Goal: Submit feedback/report problem

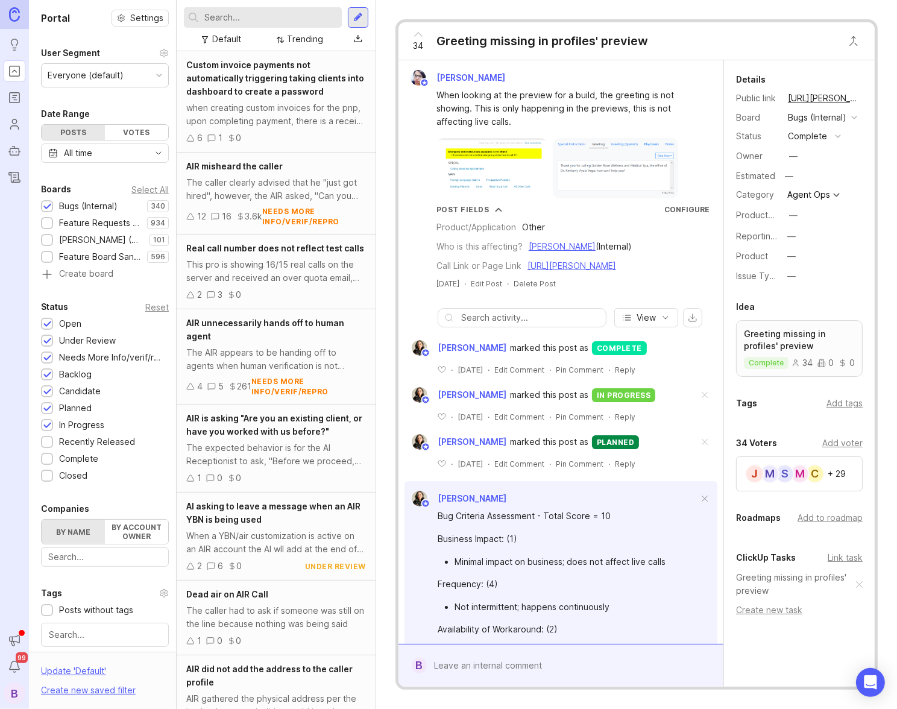
click at [275, 23] on input "text" at bounding box center [270, 17] width 133 height 13
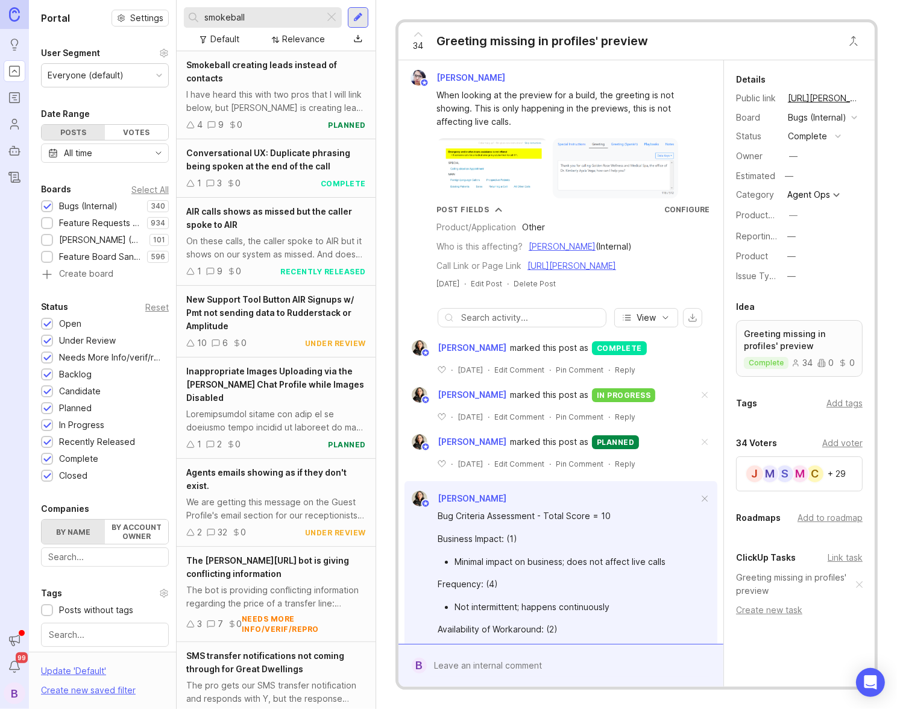
type input "smokeball"
click at [288, 105] on div "I have heard this with two pros that I will link below, but [PERSON_NAME] is cr…" at bounding box center [276, 101] width 180 height 27
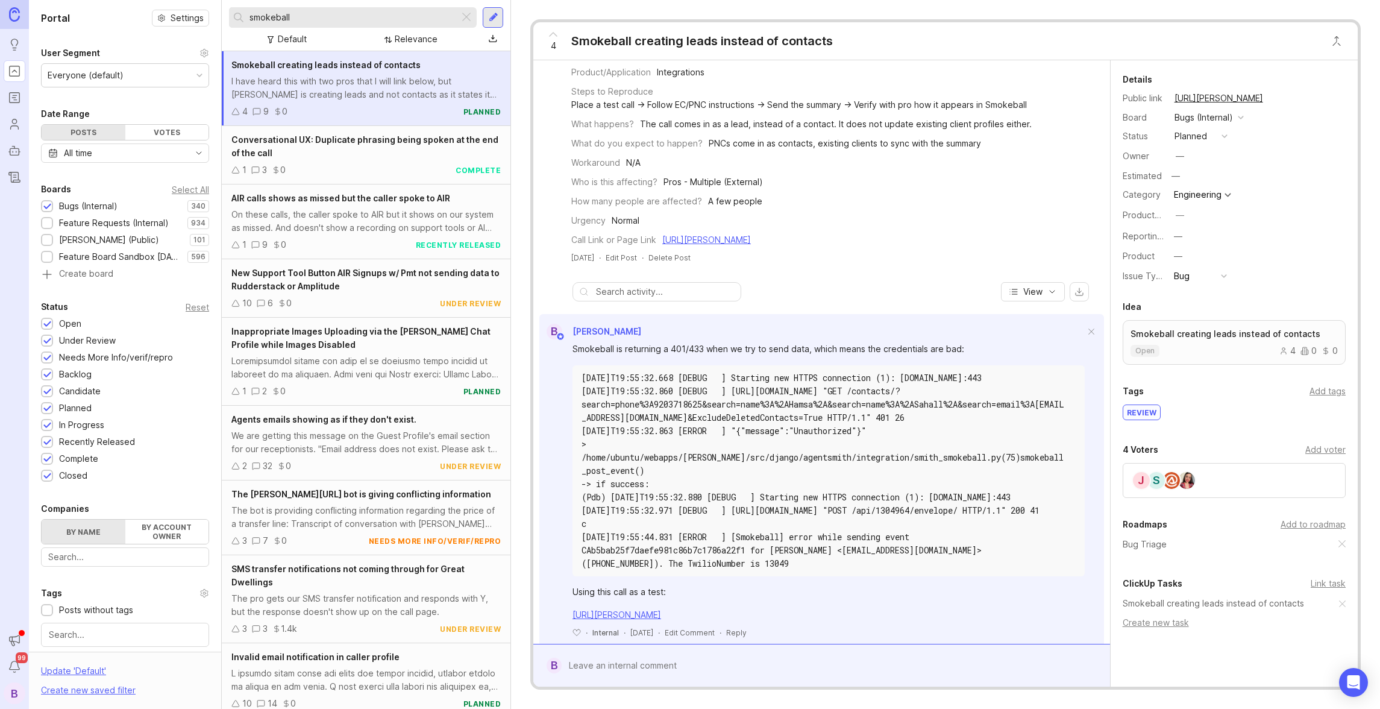
scroll to position [102, 0]
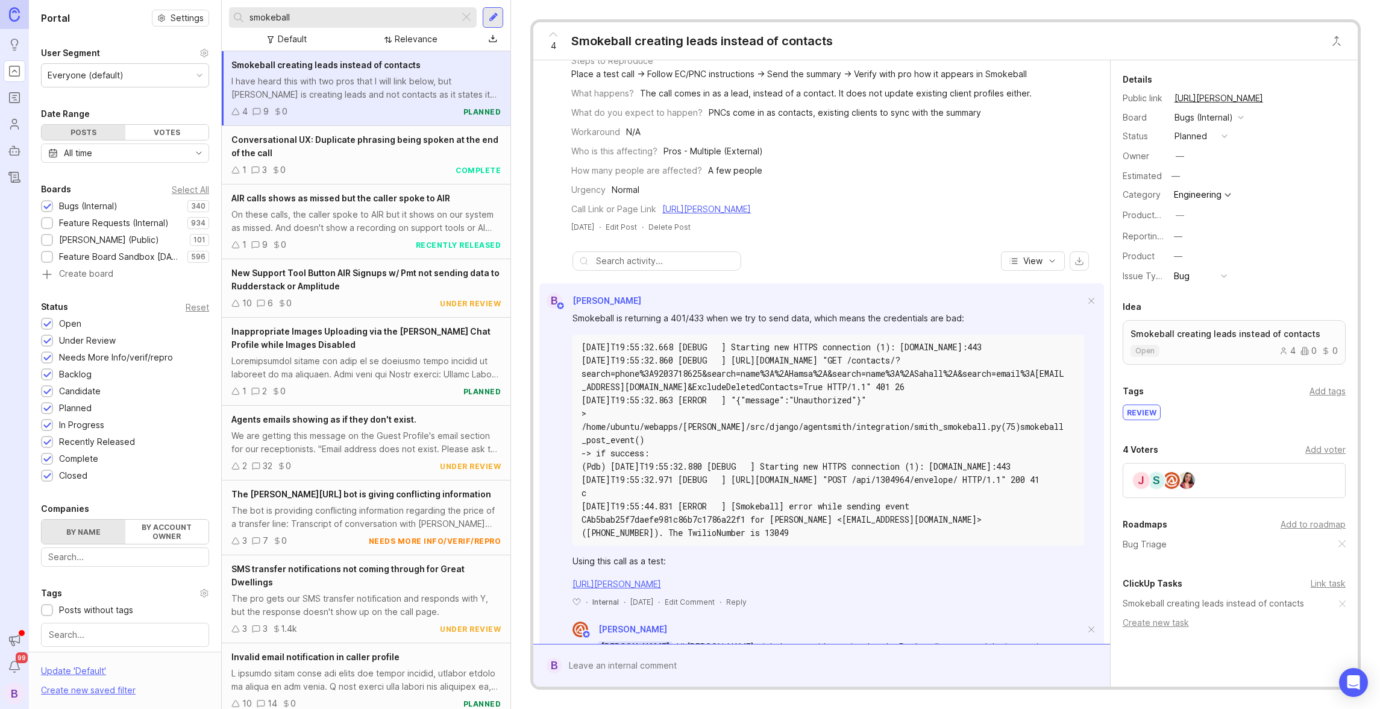
click at [896, 348] on div "[DATE]T19:55:32.668 [DEBUG ] Starting new HTTPS connection (1): [DOMAIN_NAME]:4…" at bounding box center [823, 346] width 482 height 13
copy div "443"
click at [896, 360] on div "[DATE]T19:55:32.860 [DEBUG ] [URL][DOMAIN_NAME] "GET /contacts/?search=phone%3A…" at bounding box center [823, 374] width 482 height 40
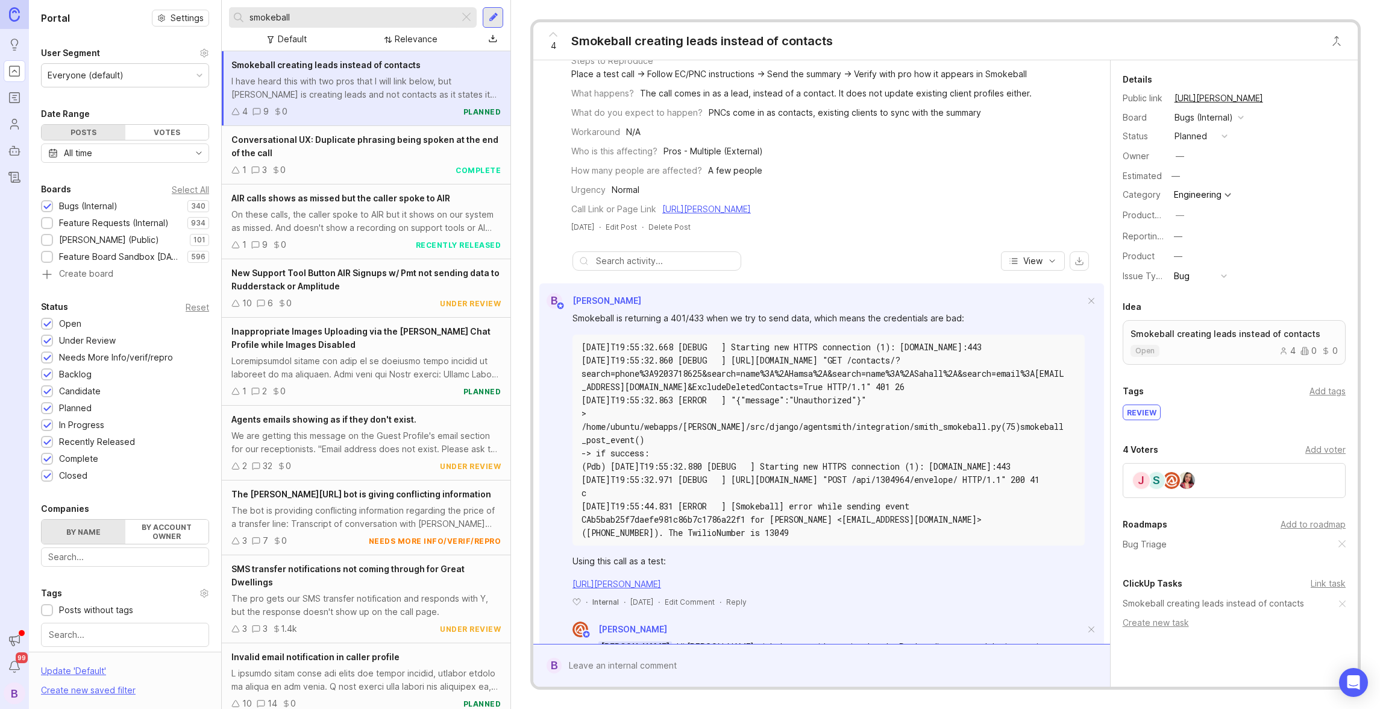
click at [895, 383] on div "[DATE]T19:55:32.860 [DEBUG ] [URL][DOMAIN_NAME] "GET /contacts/?search=phone%3A…" at bounding box center [823, 374] width 482 height 40
drag, startPoint x: 597, startPoint y: 453, endPoint x: 688, endPoint y: 450, distance: 91.7
click at [676, 454] on div "-> if success:" at bounding box center [823, 453] width 482 height 13
click at [753, 486] on div "[DATE]T19:55:32.971 [DEBUG ] [URL][DOMAIN_NAME] "POST /api/1304964/envelope/ HT…" at bounding box center [823, 479] width 482 height 13
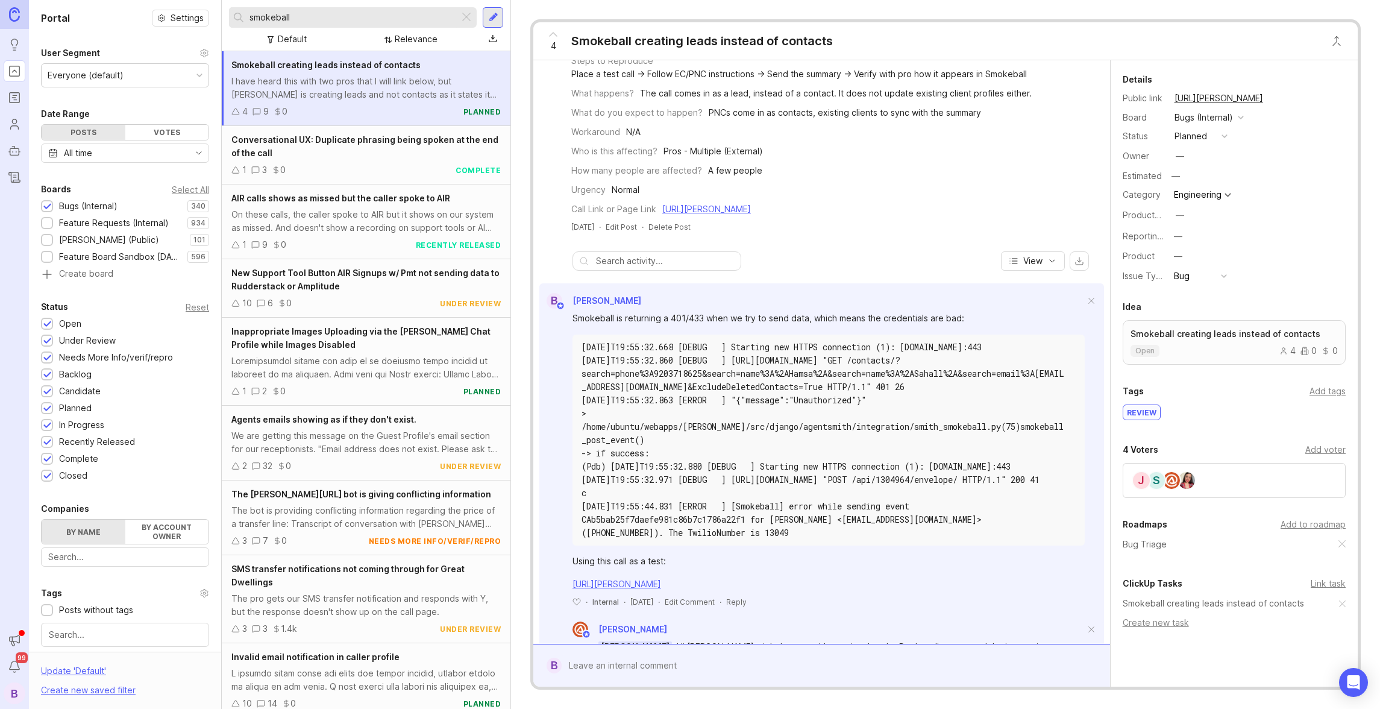
click at [753, 486] on div "[DATE]T19:55:32.971 [DEBUG ] [URL][DOMAIN_NAME] "POST /api/1304964/envelope/ HT…" at bounding box center [823, 479] width 482 height 13
drag, startPoint x: 801, startPoint y: 510, endPoint x: 565, endPoint y: 466, distance: 240.3
click at [565, 466] on div "Smokeball is returning a 401/433 when we try to send data, which means the cred…" at bounding box center [821, 458] width 565 height 298
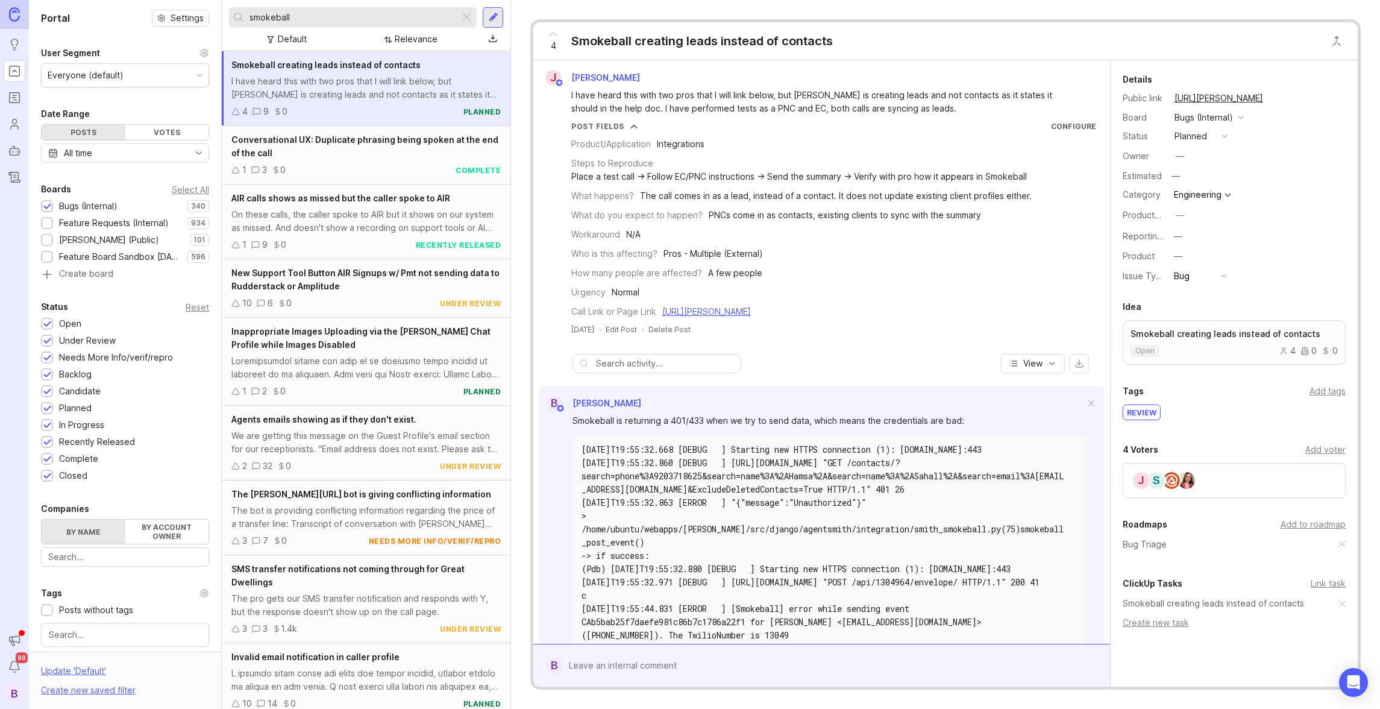
scroll to position [146, 0]
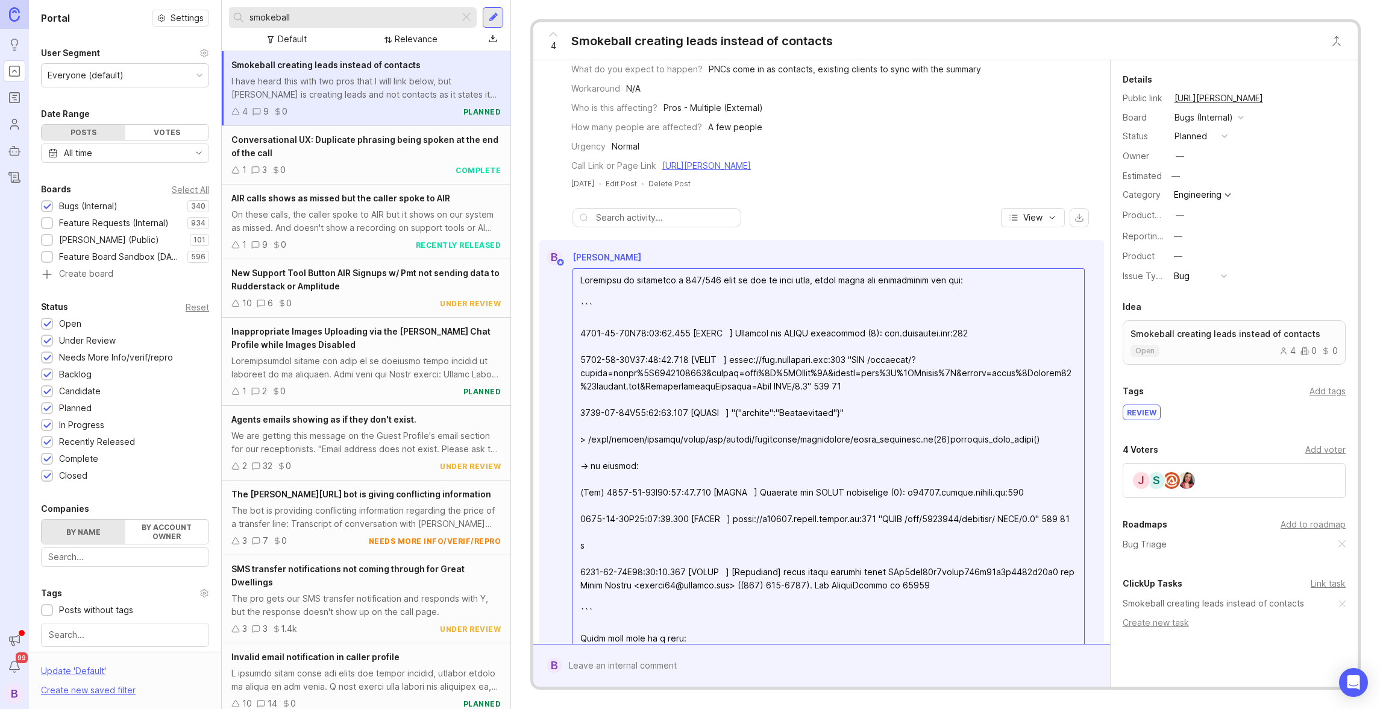
click at [701, 280] on textarea at bounding box center [828, 479] width 511 height 421
click at [783, 326] on textarea at bounding box center [828, 479] width 511 height 421
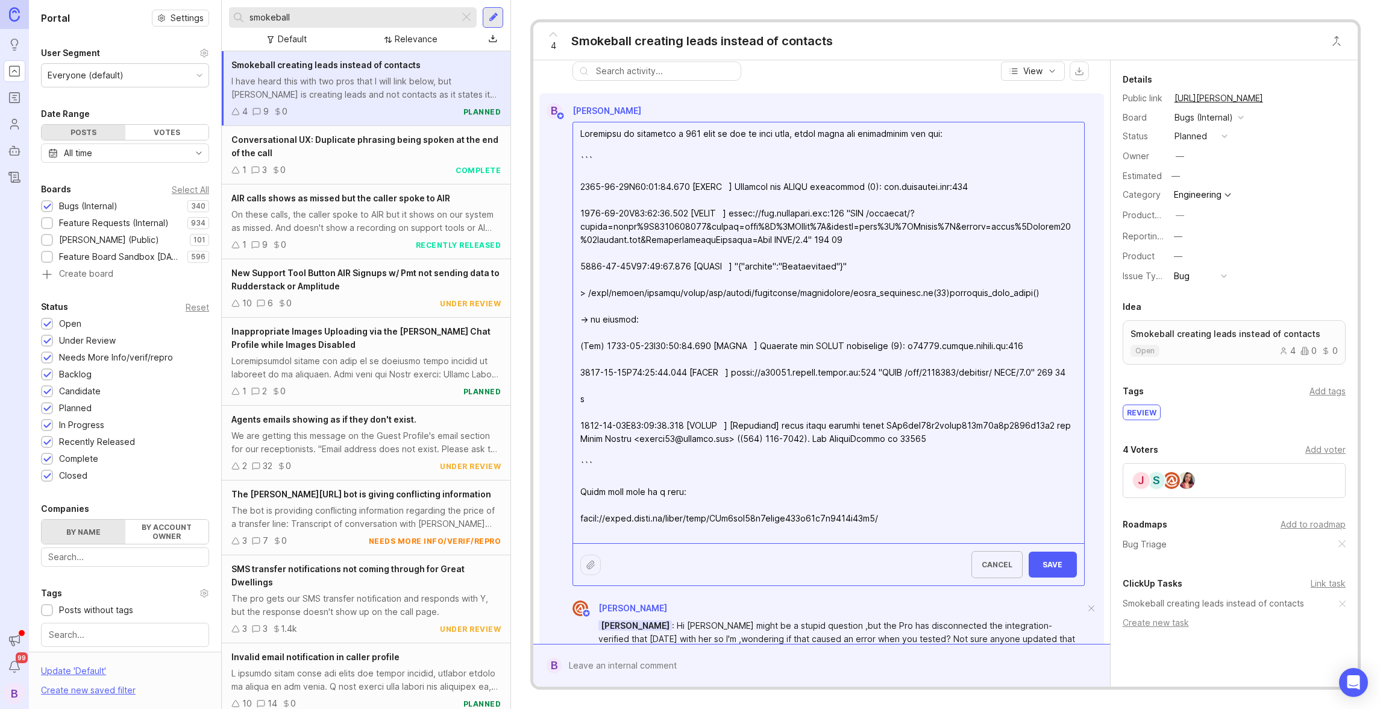
scroll to position [299, 0]
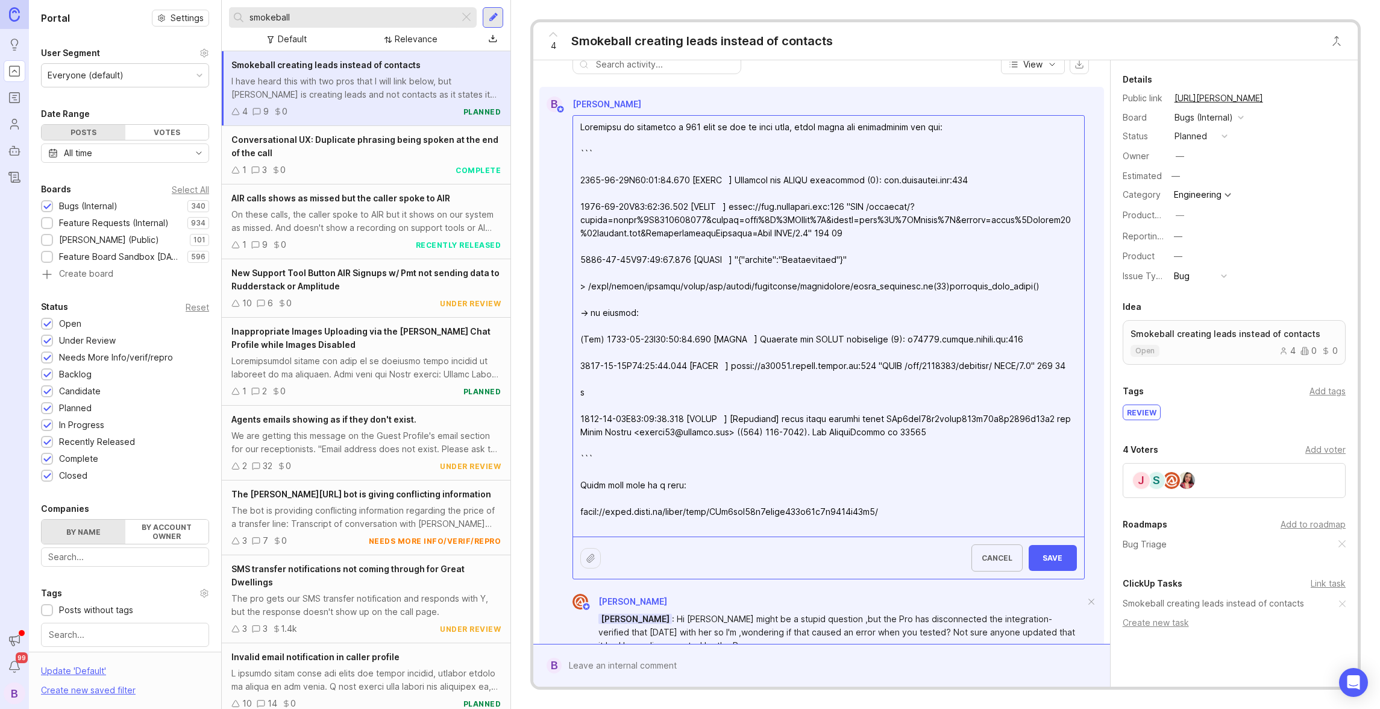
type textarea "Smokeball is returning a 401 when we try to send data, which means the credenti…"
click at [896, 556] on span "Save" at bounding box center [1052, 557] width 29 height 9
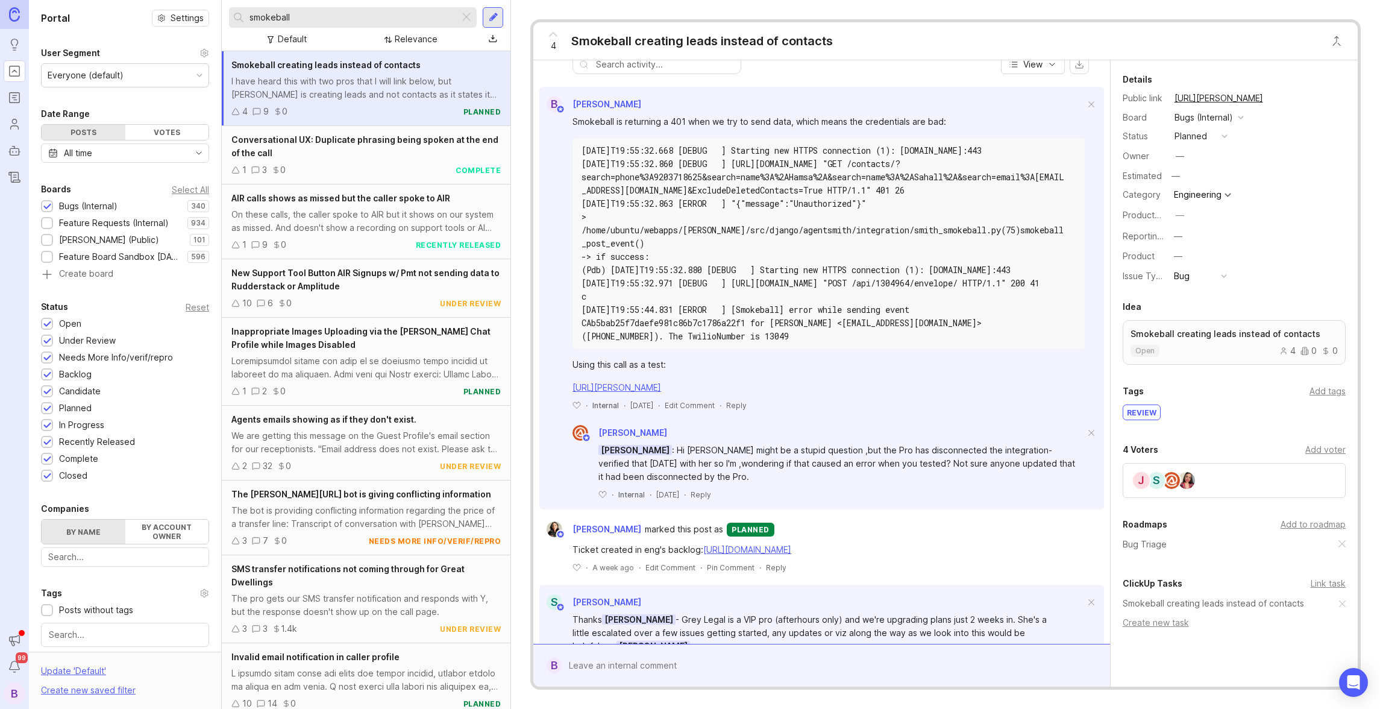
click at [425, 45] on div "Relevance" at bounding box center [416, 39] width 43 height 13
click at [468, 17] on div at bounding box center [466, 18] width 14 height 16
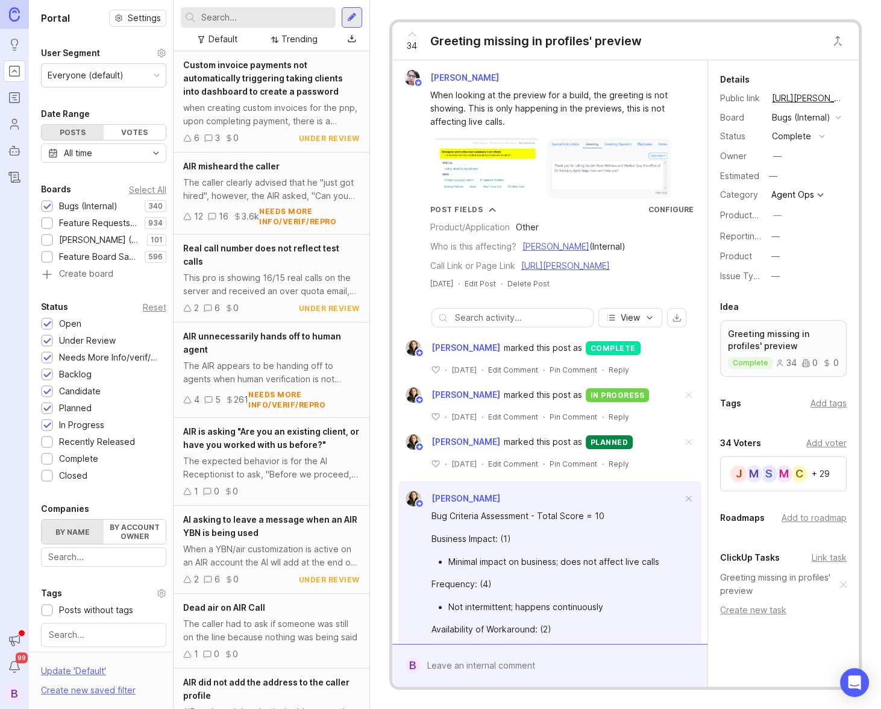
click at [295, 42] on div "Trending" at bounding box center [299, 39] width 36 height 13
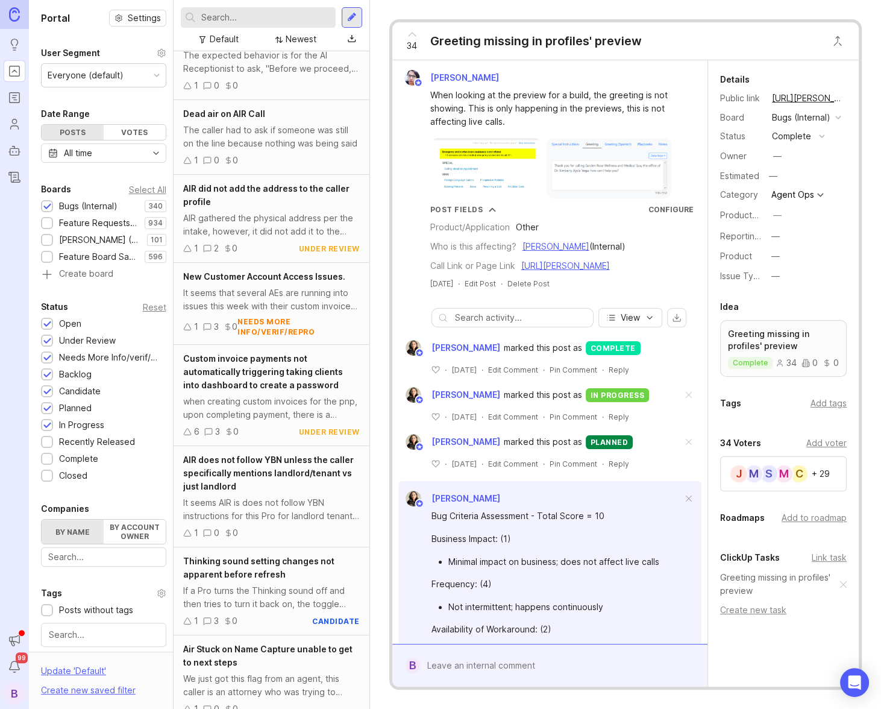
scroll to position [74, 0]
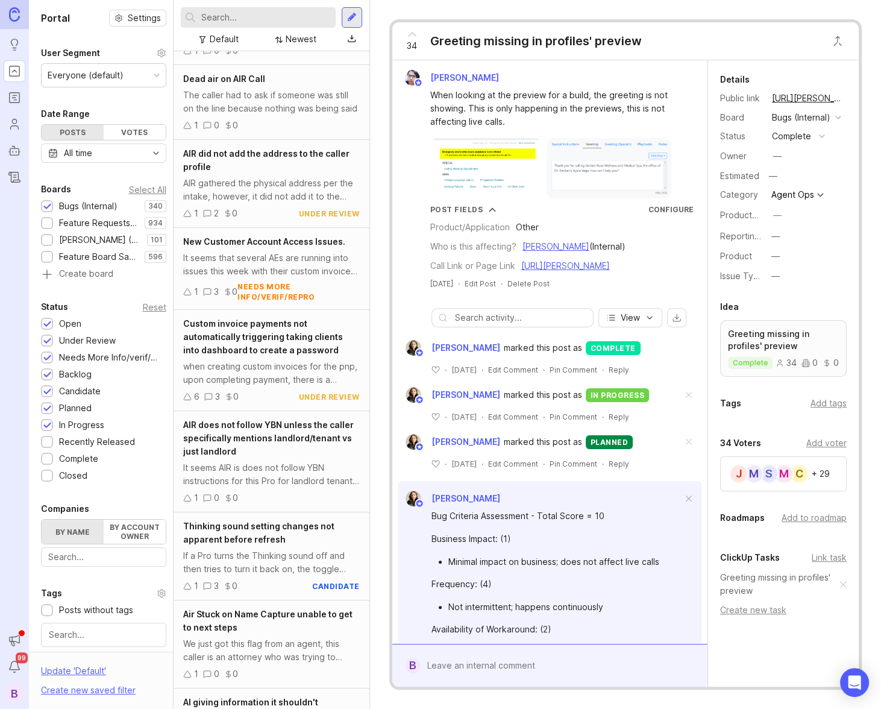
click at [246, 271] on div "It seems that several AEs are running into issues this week with their custom i…" at bounding box center [271, 264] width 176 height 27
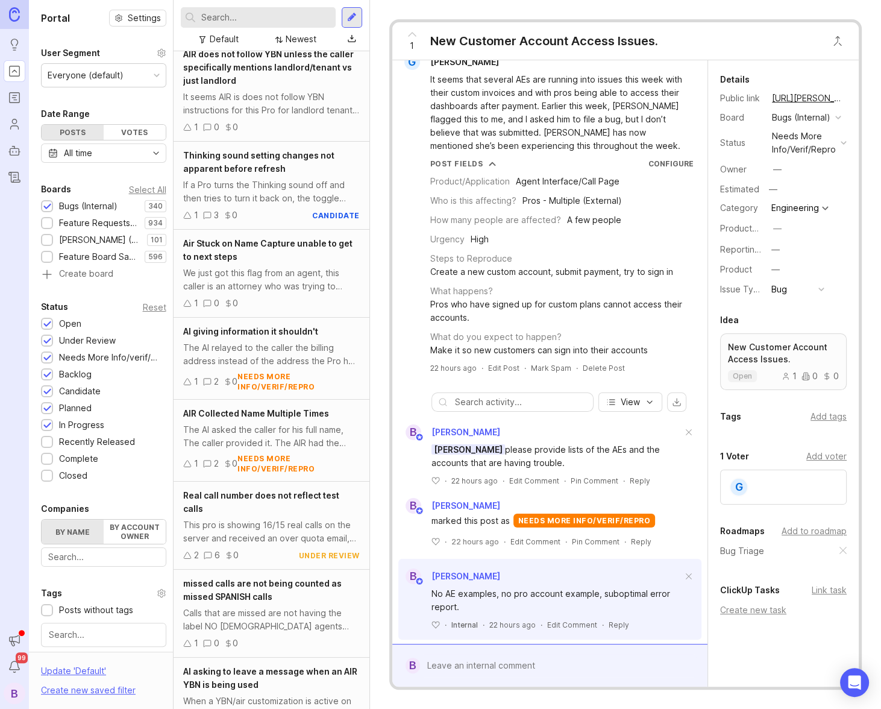
scroll to position [459, 0]
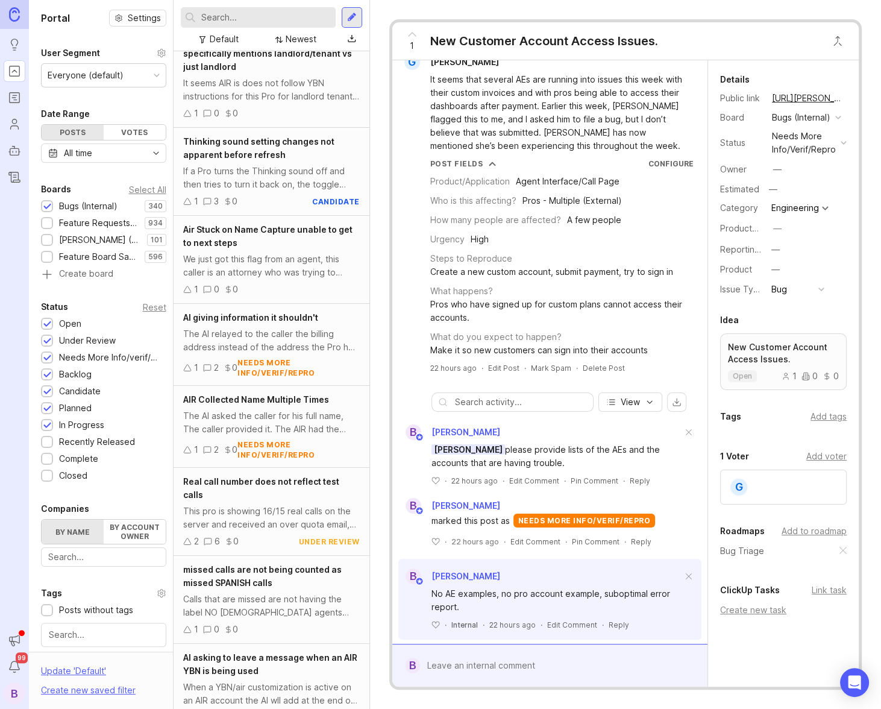
click at [264, 506] on div "This pro is showing 16/15 real calls on the server and received an over quota e…" at bounding box center [271, 517] width 176 height 27
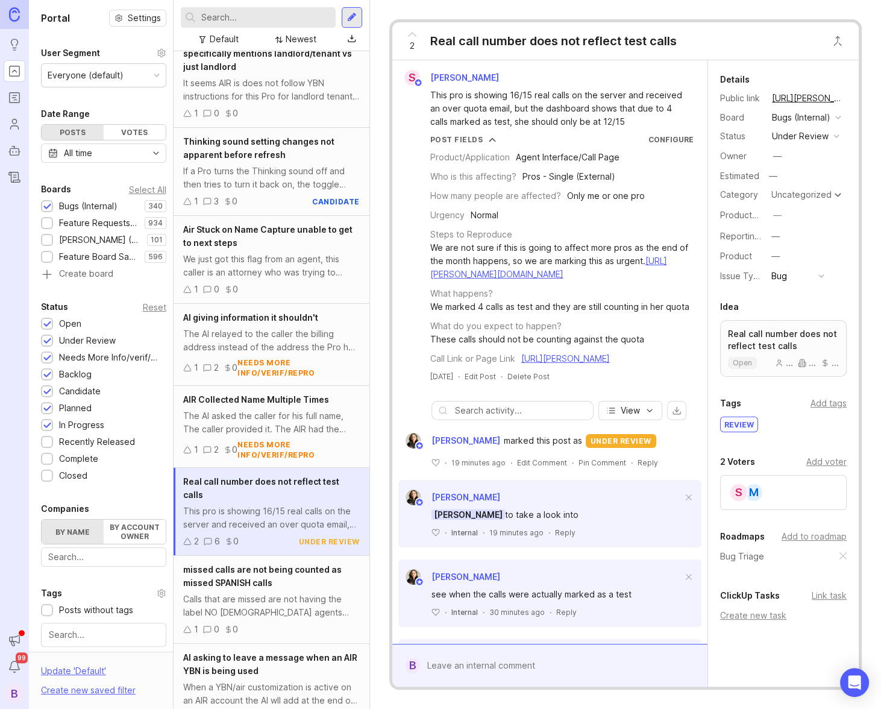
click at [272, 506] on div "This pro is showing 16/15 real calls on the server and received an over quota e…" at bounding box center [271, 517] width 176 height 27
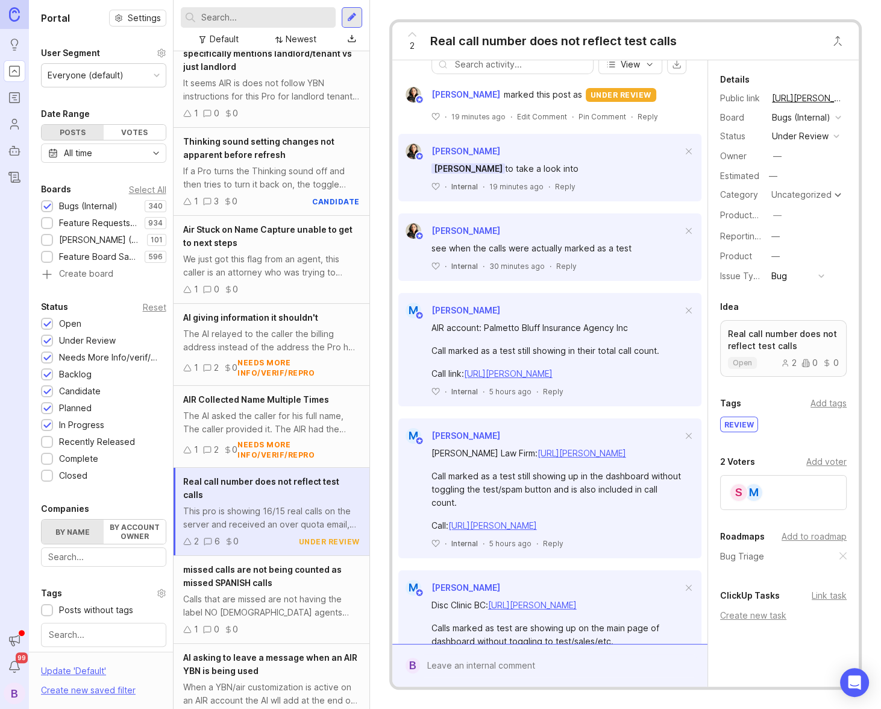
scroll to position [352, 0]
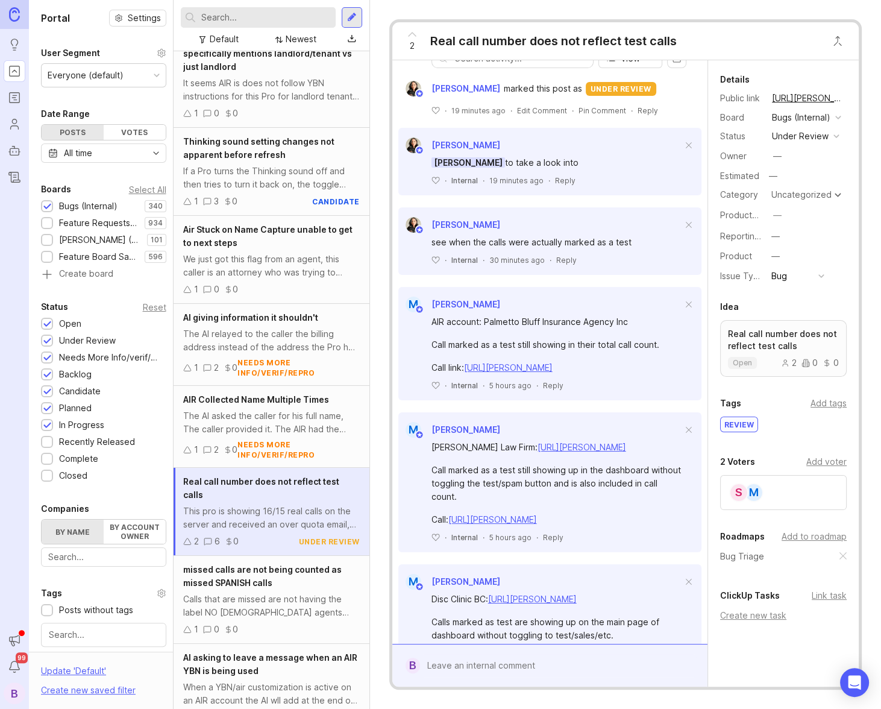
drag, startPoint x: 507, startPoint y: 434, endPoint x: 564, endPoint y: 424, distance: 58.2
click at [564, 374] on div "Call link: https://agent.smith.ai/agent/call/CAf38aacc97d618ba730d2ca4fda644d57/" at bounding box center [556, 367] width 251 height 13
copy link "CAf38aacc97d618ba730d2ca4fda644d57/"
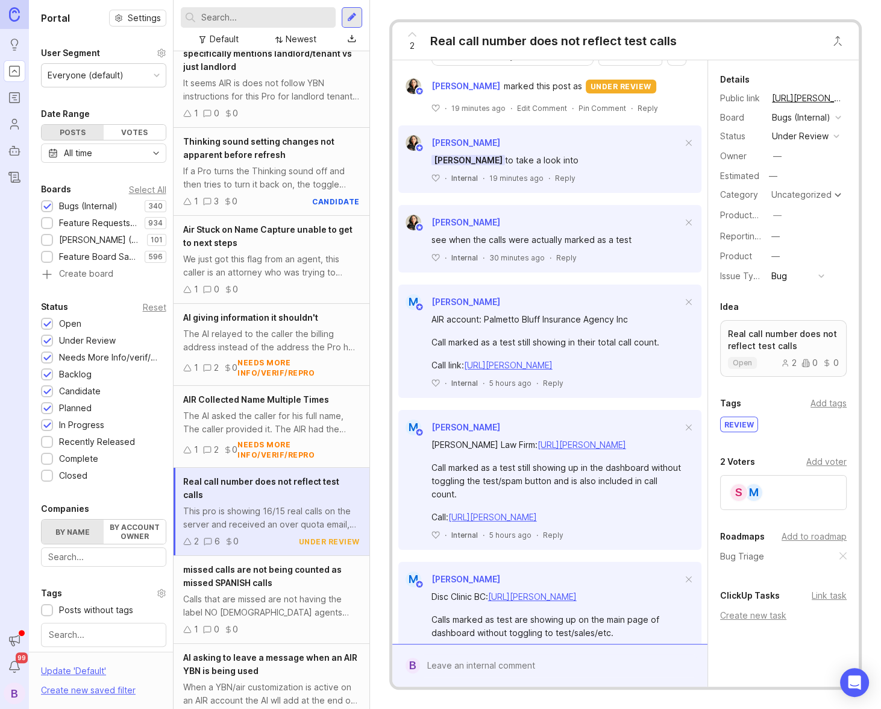
drag, startPoint x: 510, startPoint y: 607, endPoint x: 563, endPoint y: 599, distance: 53.1
click at [563, 524] on div "Call: https://agent.smith.ai/agent/call/CA1d946f622da705294c82123acef310cd/" at bounding box center [556, 516] width 251 height 13
copy link "CA1d946f622da705294c82123acef310cd/"
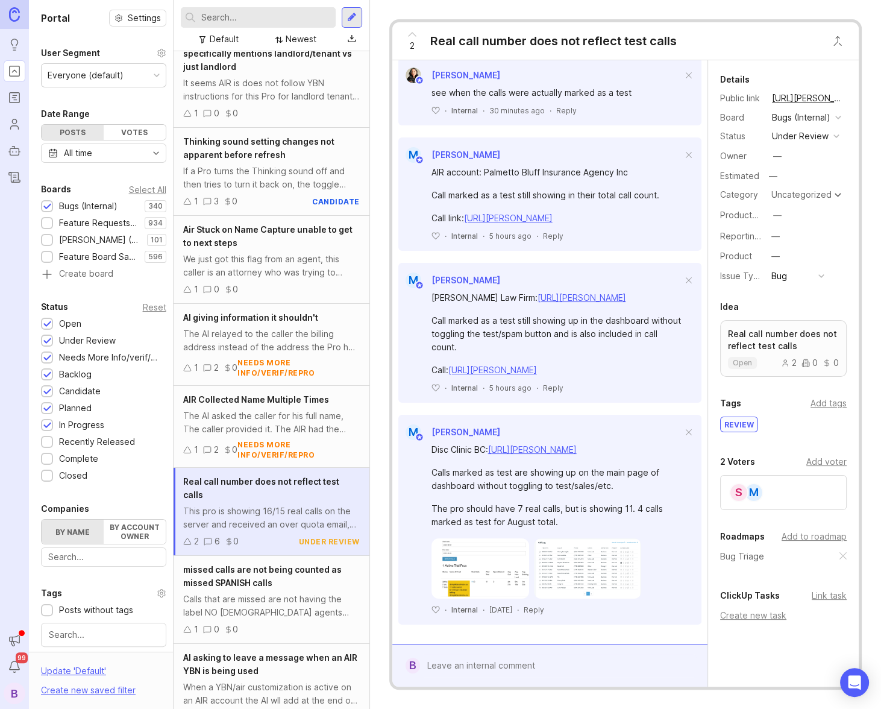
scroll to position [593, 0]
